Goal: Task Accomplishment & Management: Manage account settings

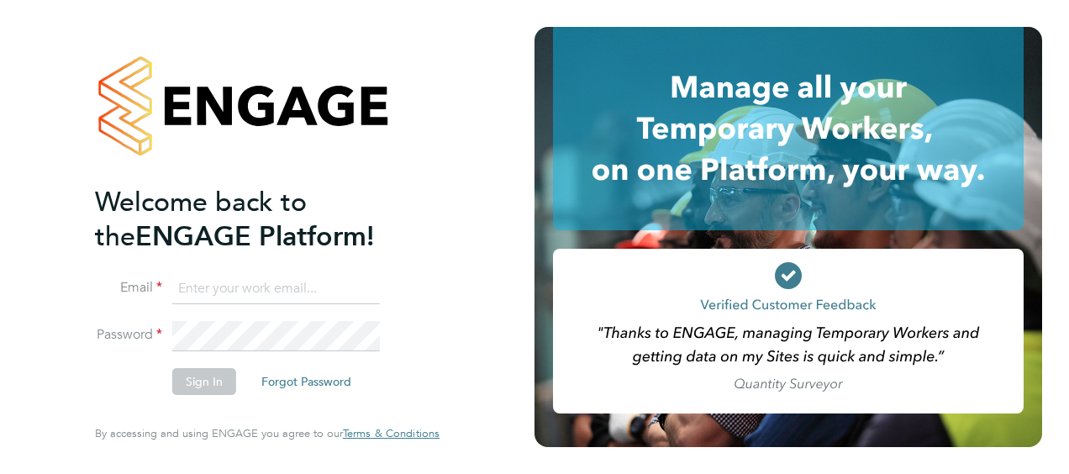
type input "christopher.lewis@morgansindall.com"
click at [429, 279] on div "Welcome back to the ENGAGE Platform! Email christopher.lewis@morgansindall.com …" at bounding box center [267, 234] width 345 height 414
click at [210, 373] on button "Sign In" at bounding box center [204, 381] width 64 height 27
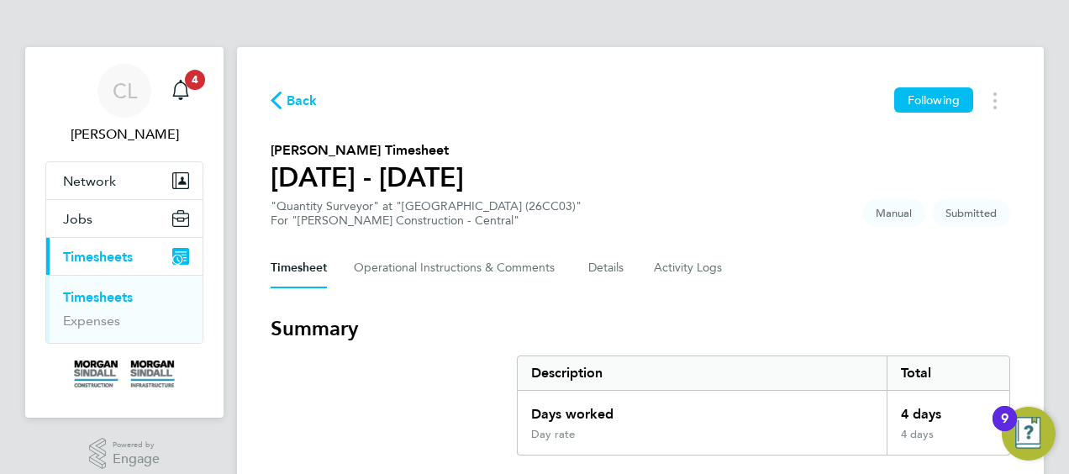
click at [944, 261] on div "Timesheet Operational Instructions & Comments Details Activity Logs" at bounding box center [641, 268] width 740 height 40
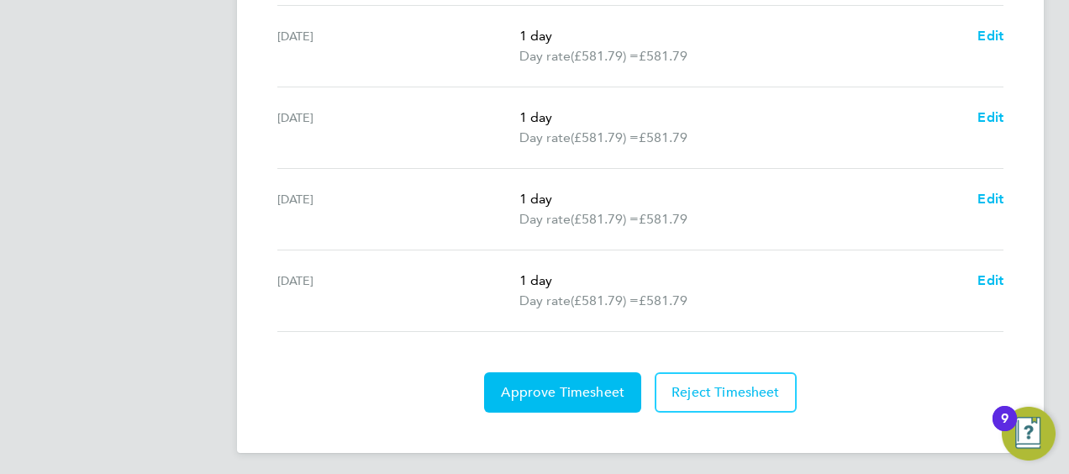
scroll to position [717, 0]
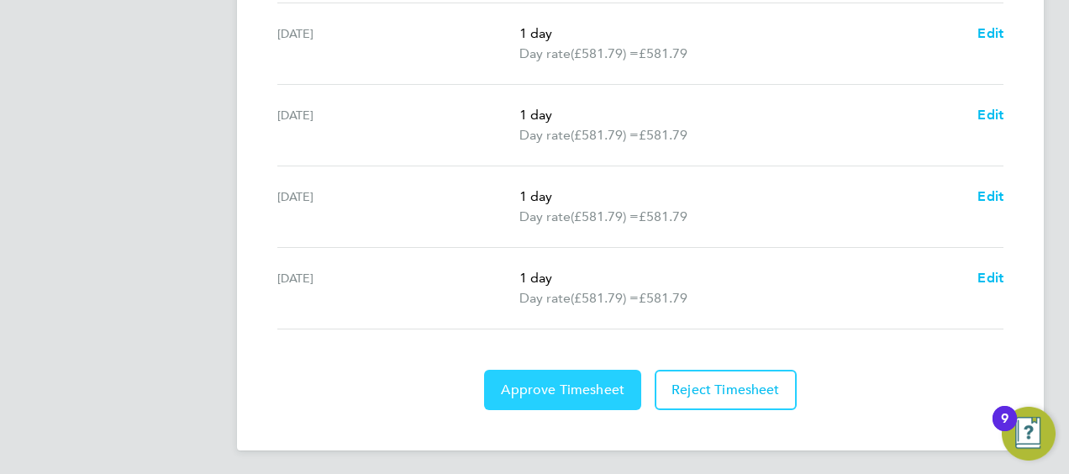
click at [585, 389] on span "Approve Timesheet" at bounding box center [563, 390] width 124 height 17
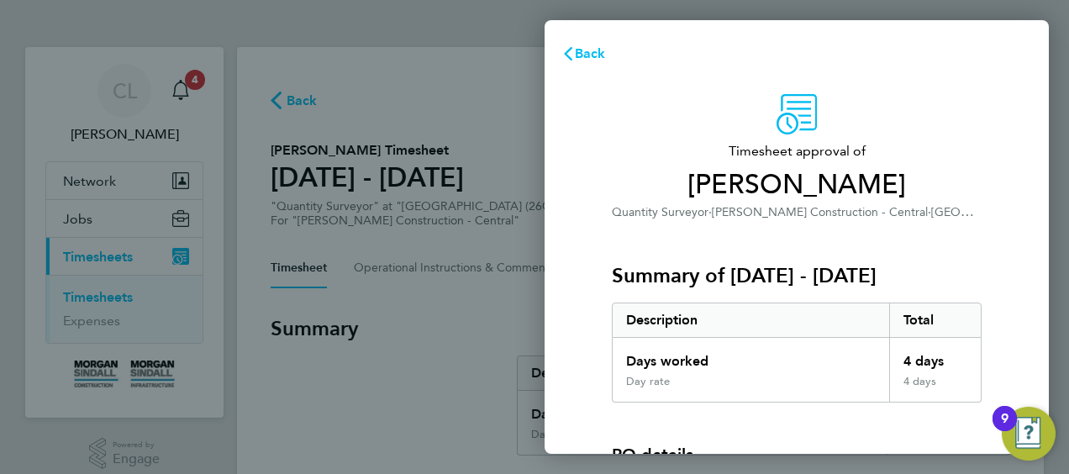
click at [1000, 187] on div "Timesheet approval of [PERSON_NAME] Quantity Surveyor · [PERSON_NAME] Construct…" at bounding box center [797, 429] width 410 height 671
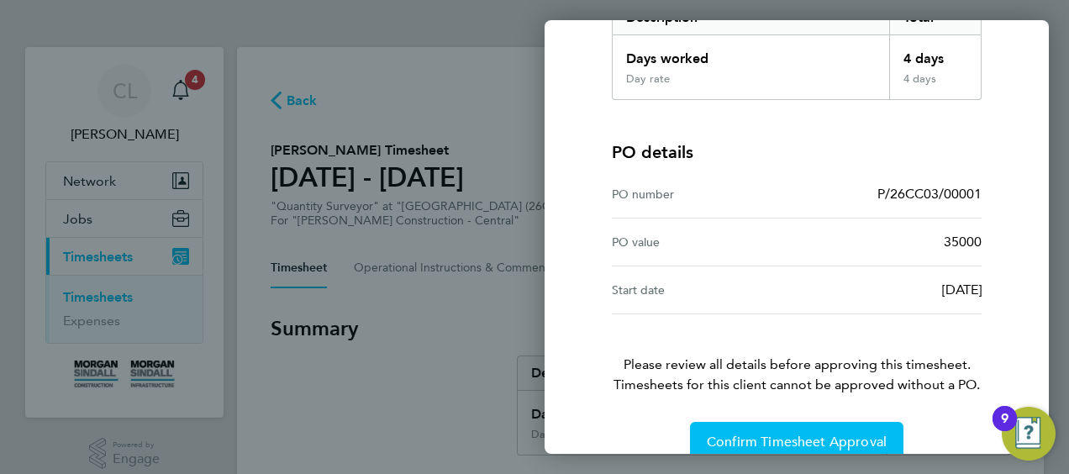
scroll to position [330, 0]
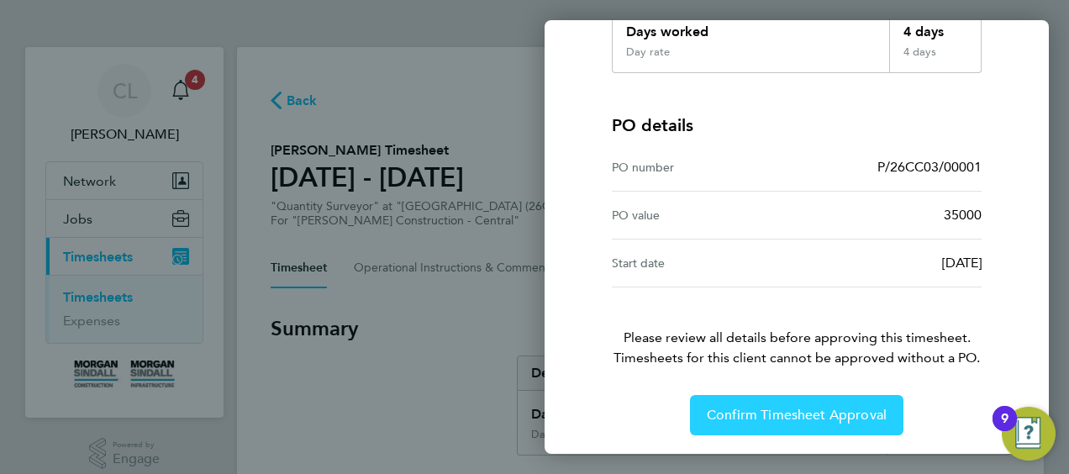
click at [837, 421] on button "Confirm Timesheet Approval" at bounding box center [797, 415] width 214 height 40
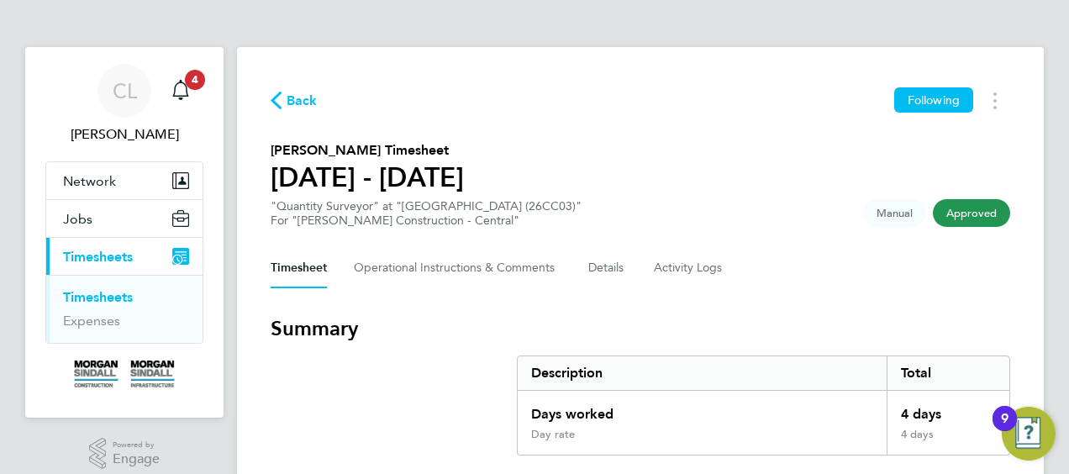
click at [935, 252] on div "Timesheet Operational Instructions & Comments Details Activity Logs" at bounding box center [641, 268] width 740 height 40
